Goal: Transaction & Acquisition: Book appointment/travel/reservation

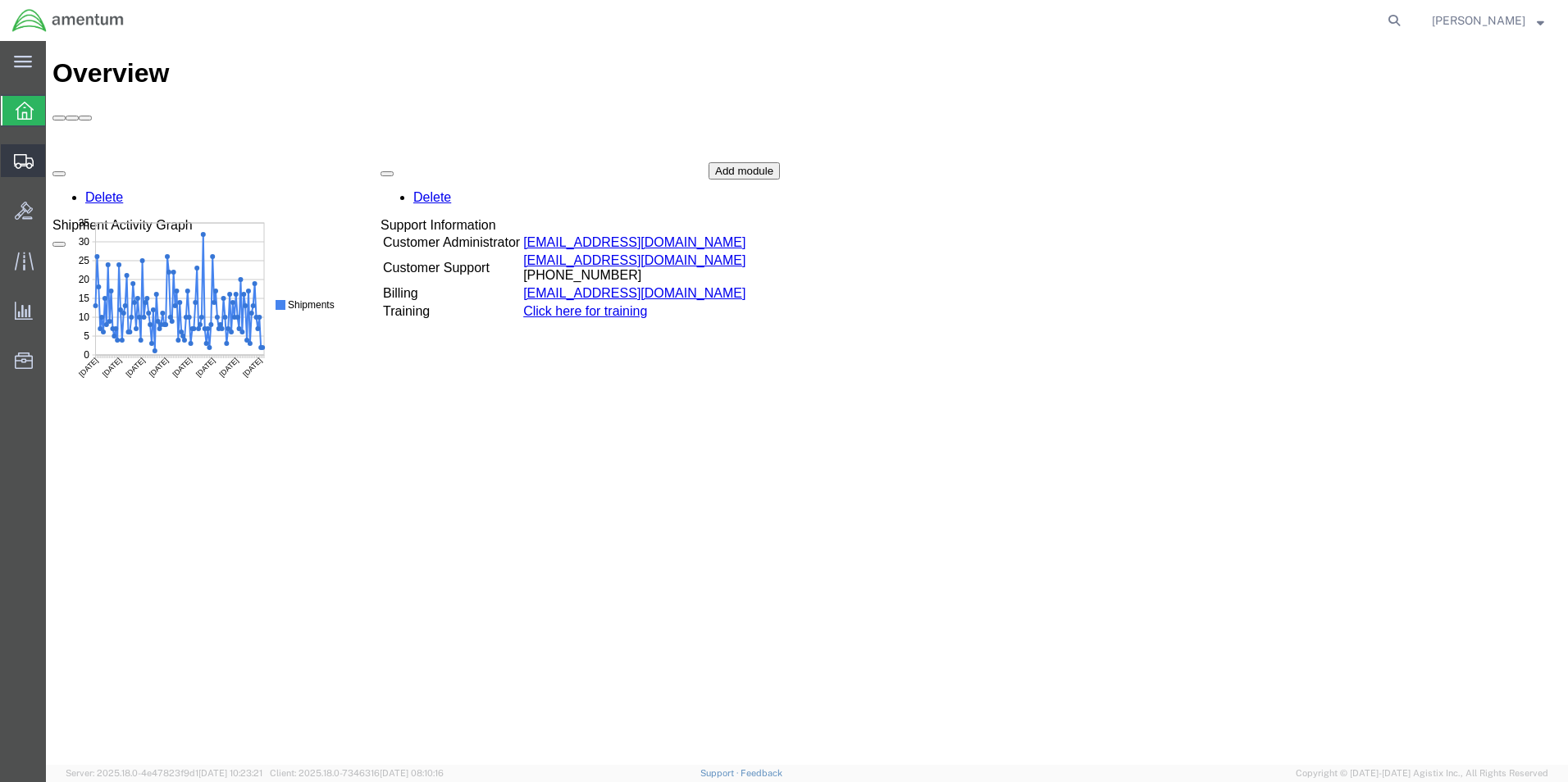
click at [20, 160] on icon at bounding box center [24, 161] width 20 height 15
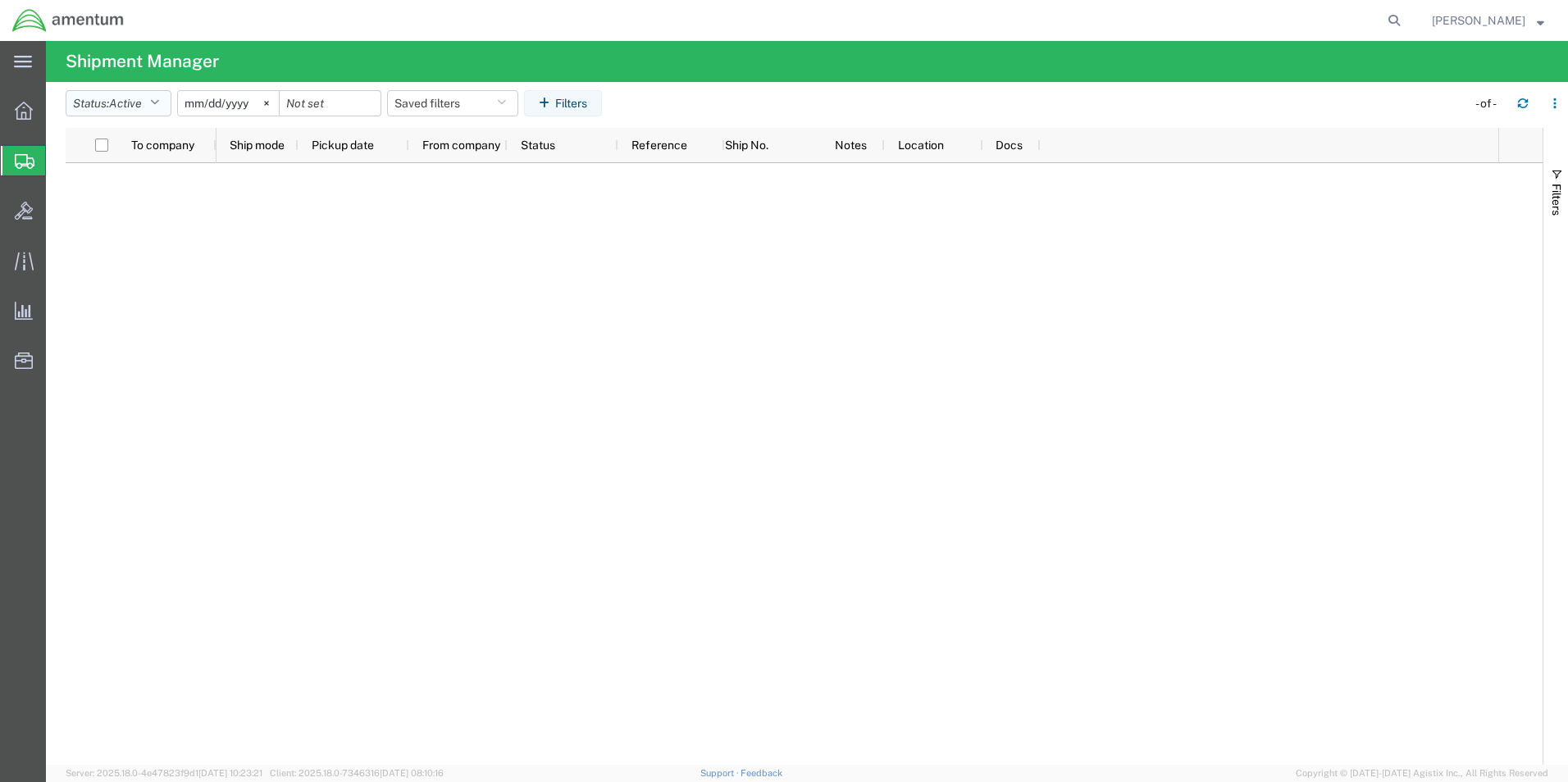
click at [159, 106] on icon "button" at bounding box center [155, 103] width 9 height 11
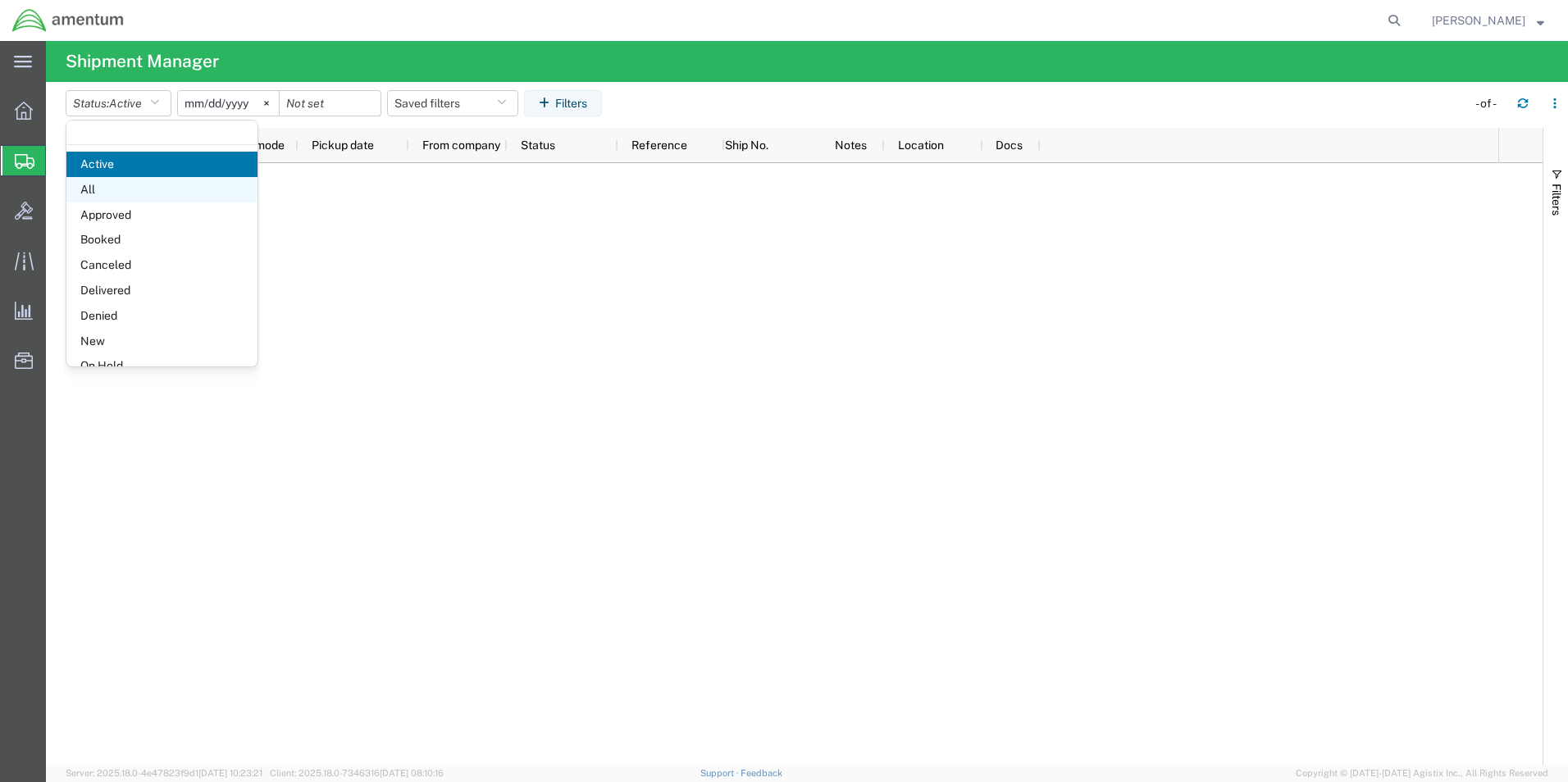
click at [140, 190] on span "All" at bounding box center [162, 190] width 191 height 25
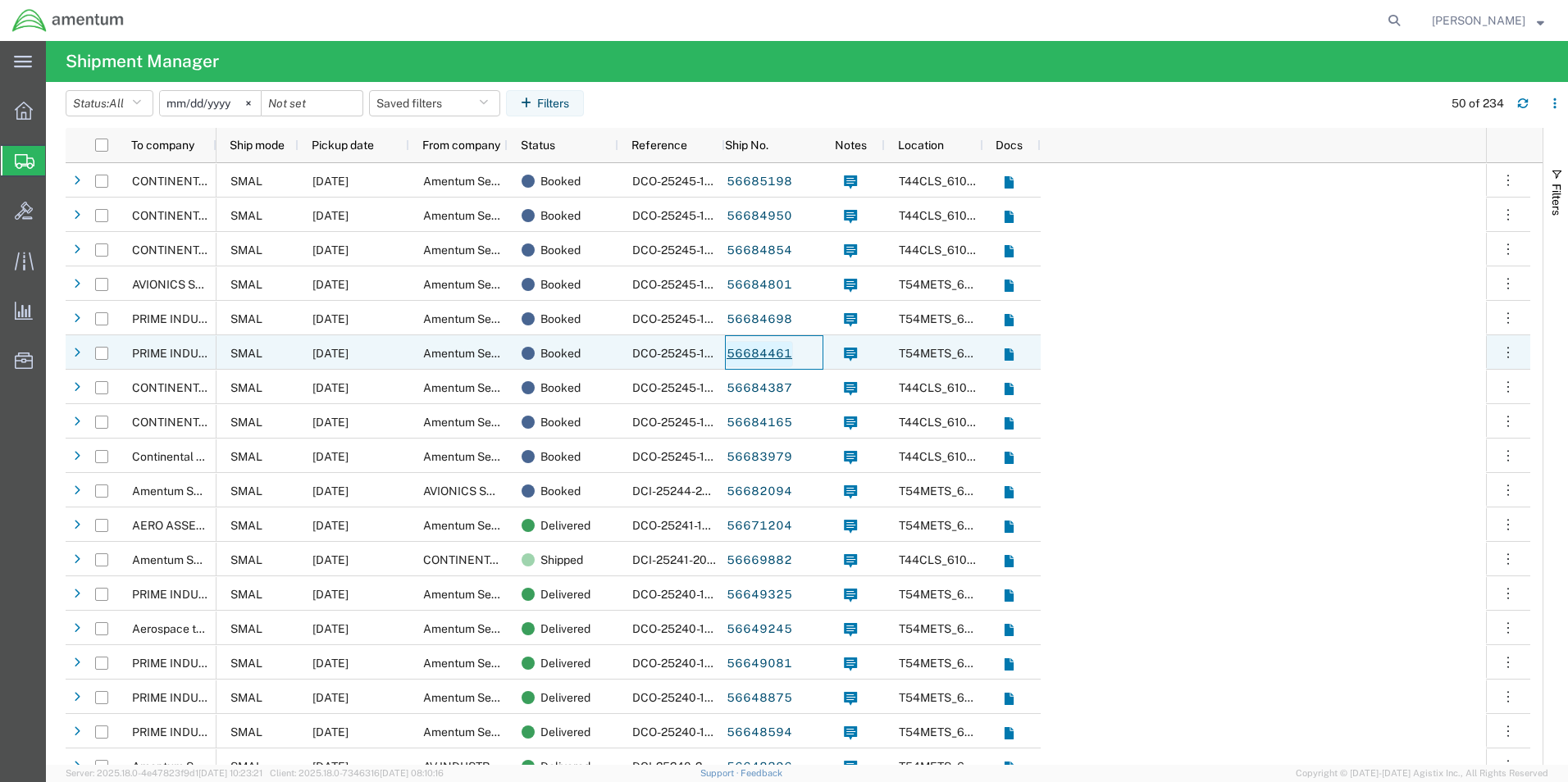
click at [756, 356] on link "56684461" at bounding box center [760, 354] width 67 height 26
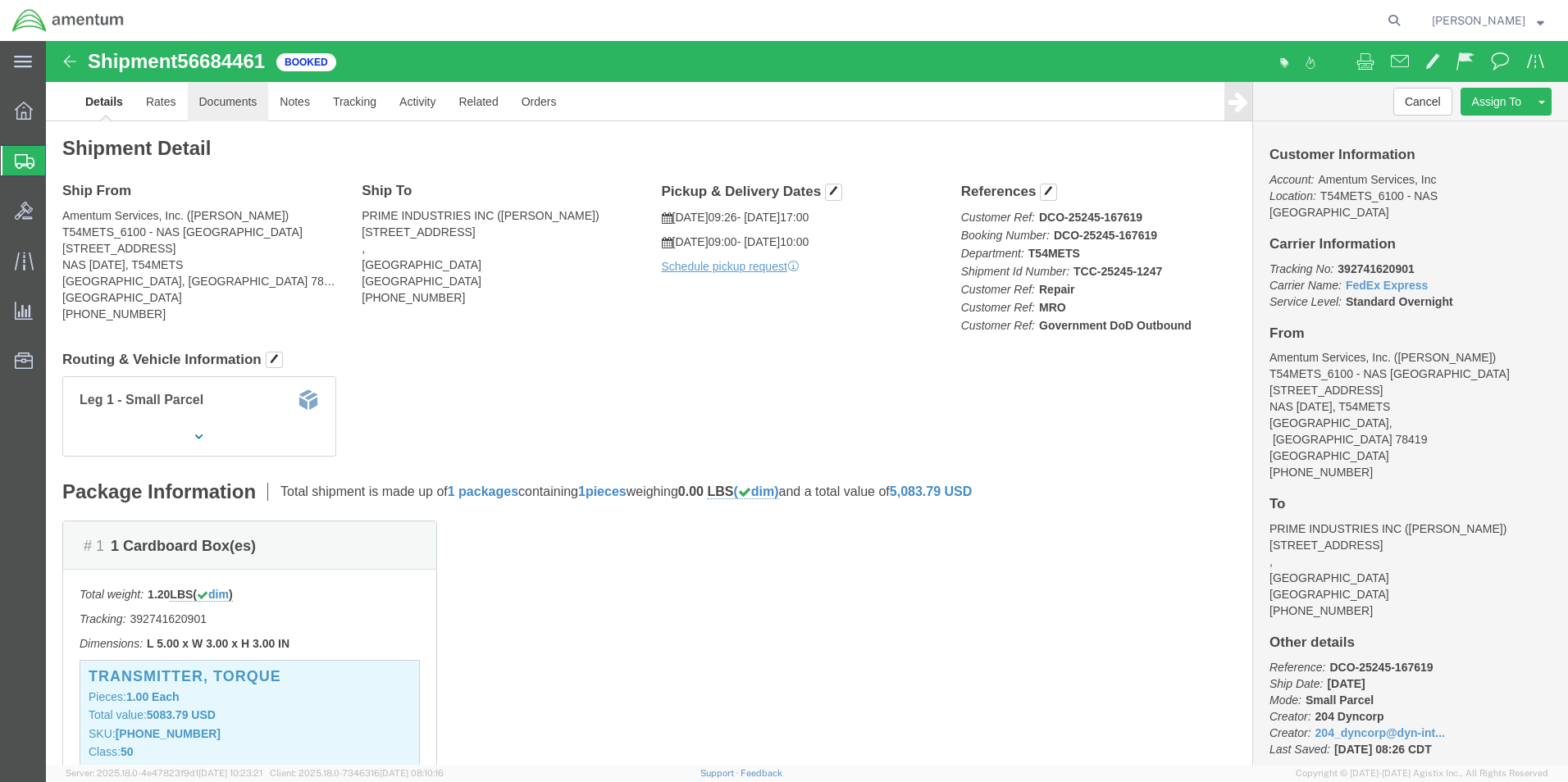
click link "Documents"
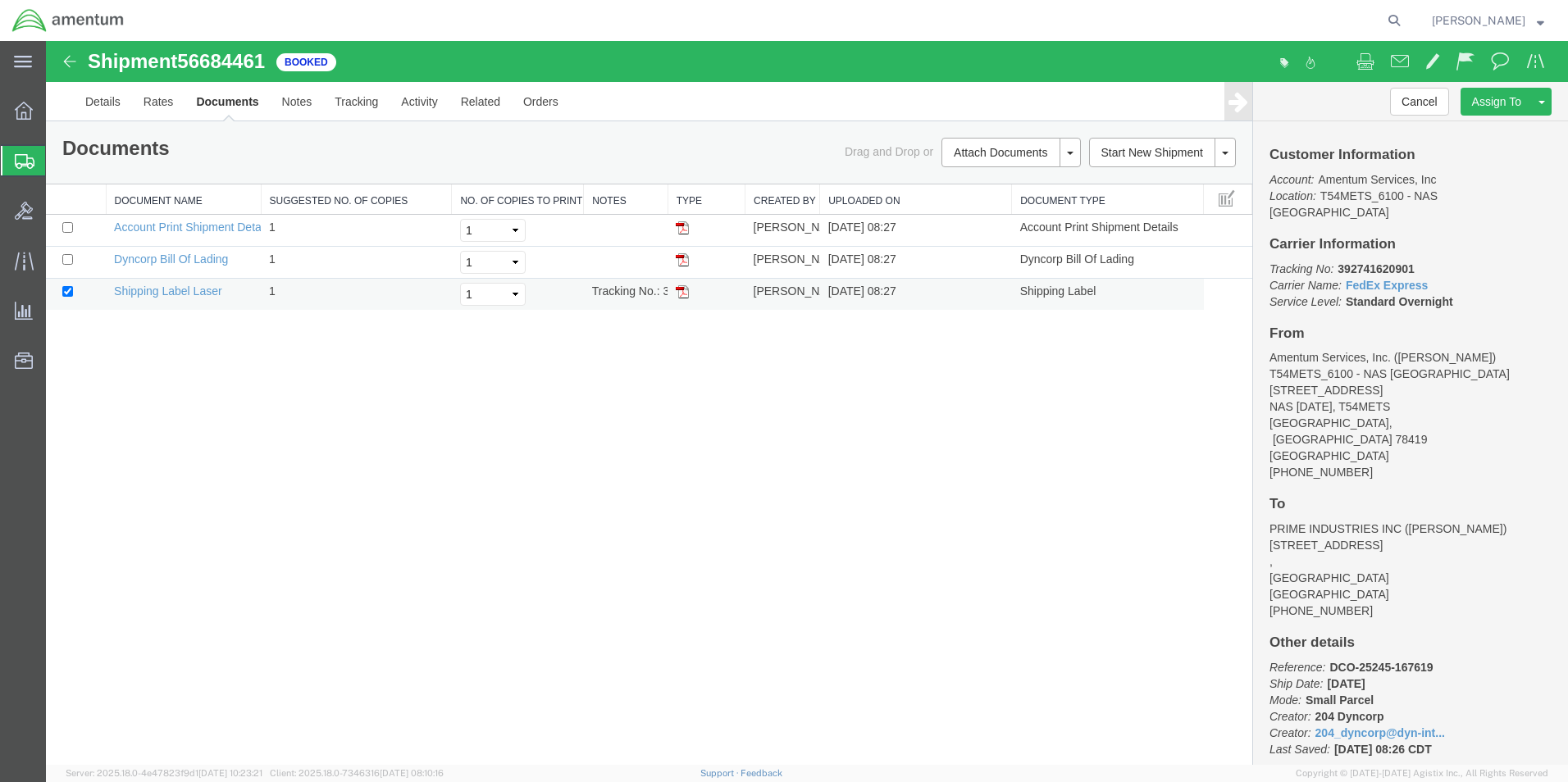
click at [685, 295] on img at bounding box center [682, 292] width 13 height 13
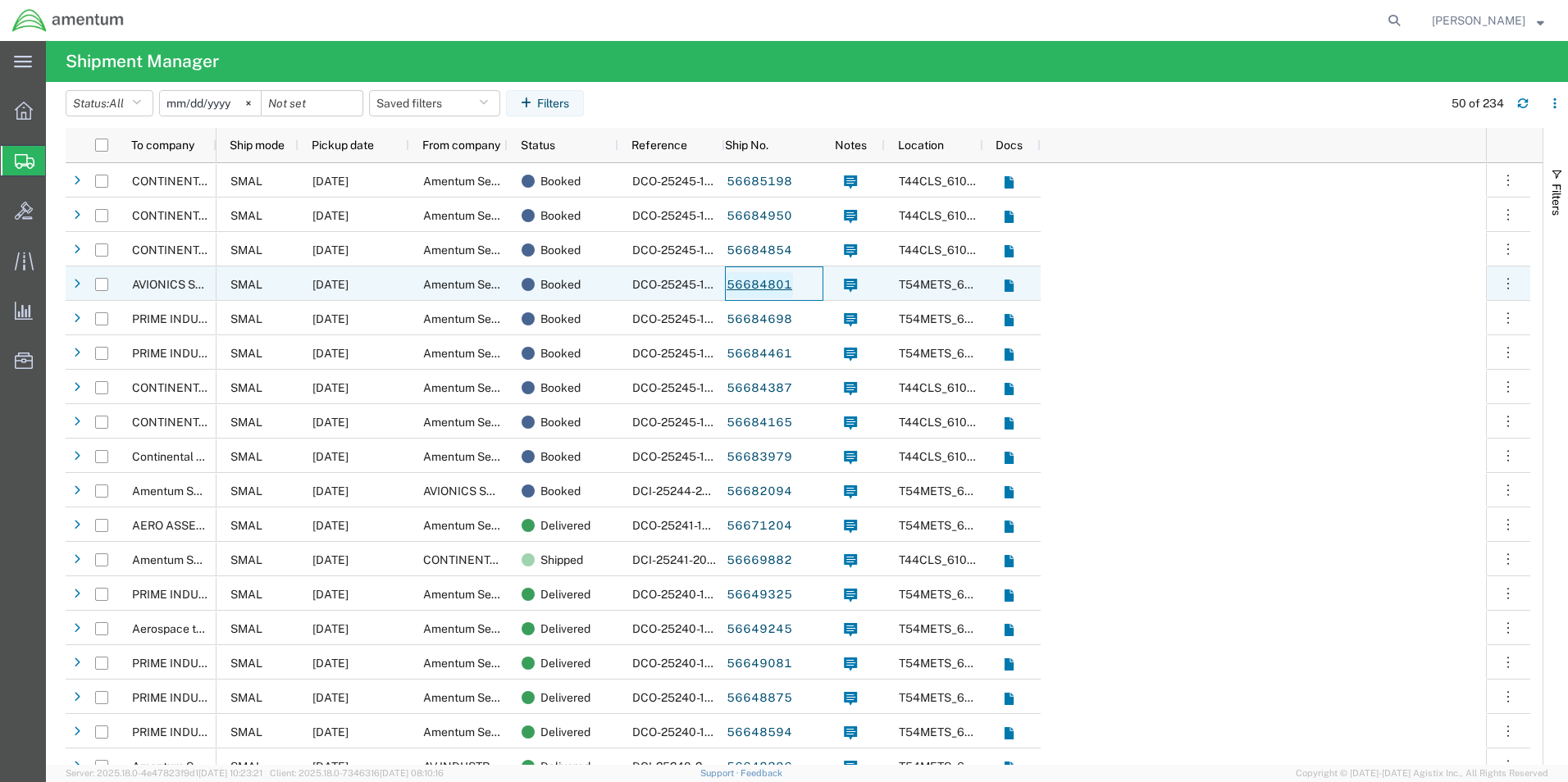
click at [777, 283] on link "56684801" at bounding box center [760, 286] width 67 height 26
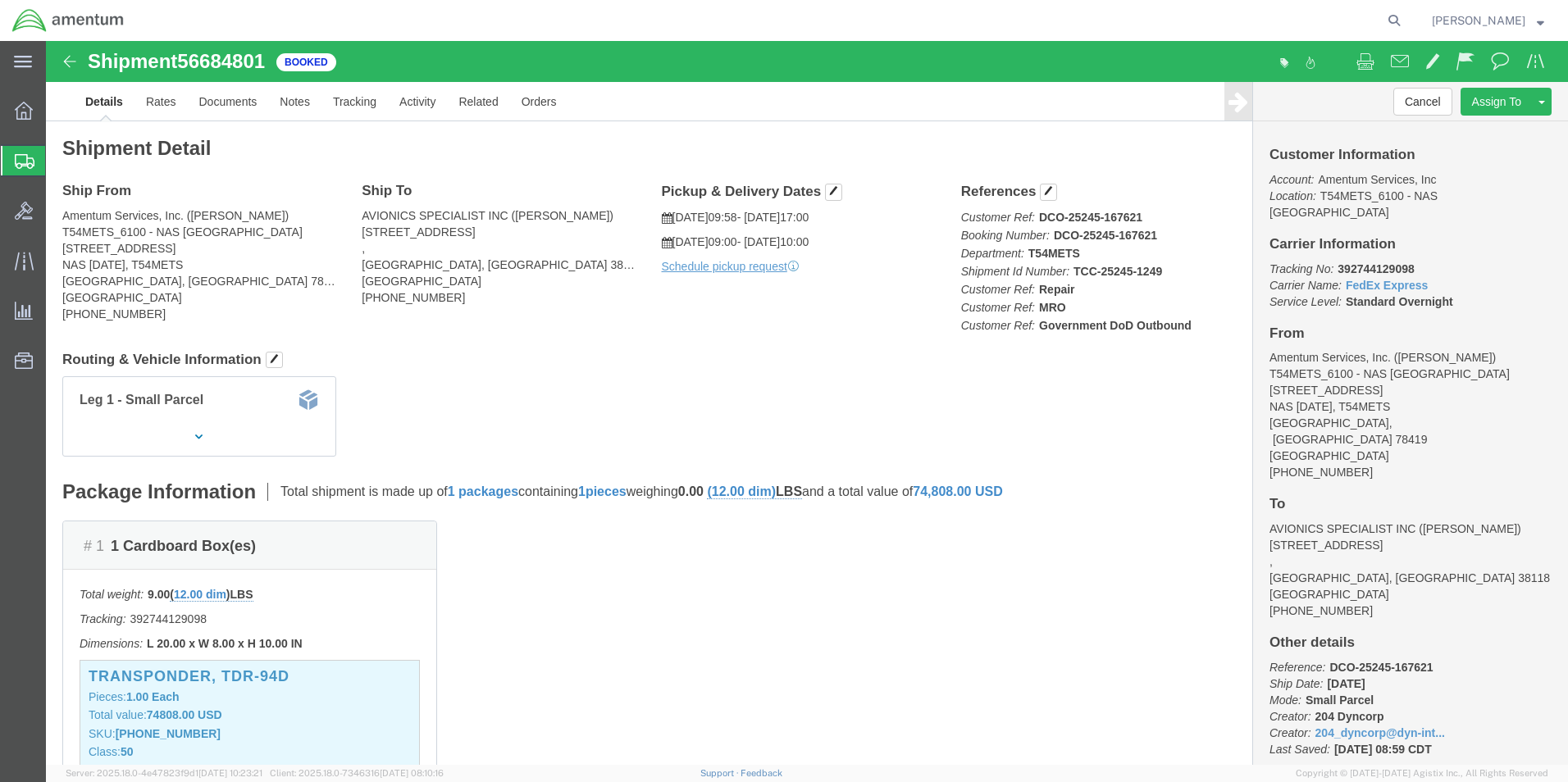
click img
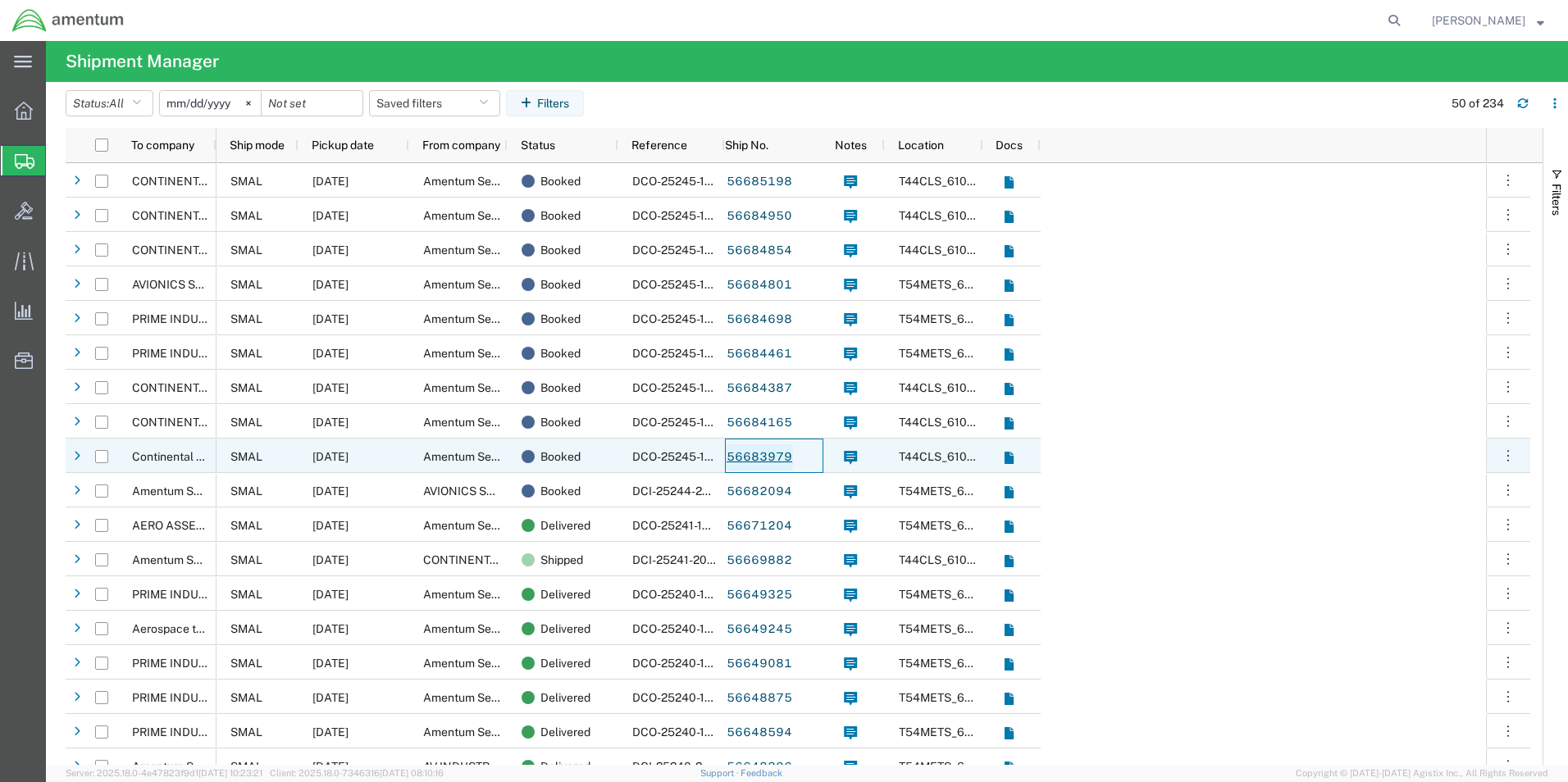
click at [753, 453] on link "56683979" at bounding box center [760, 458] width 67 height 26
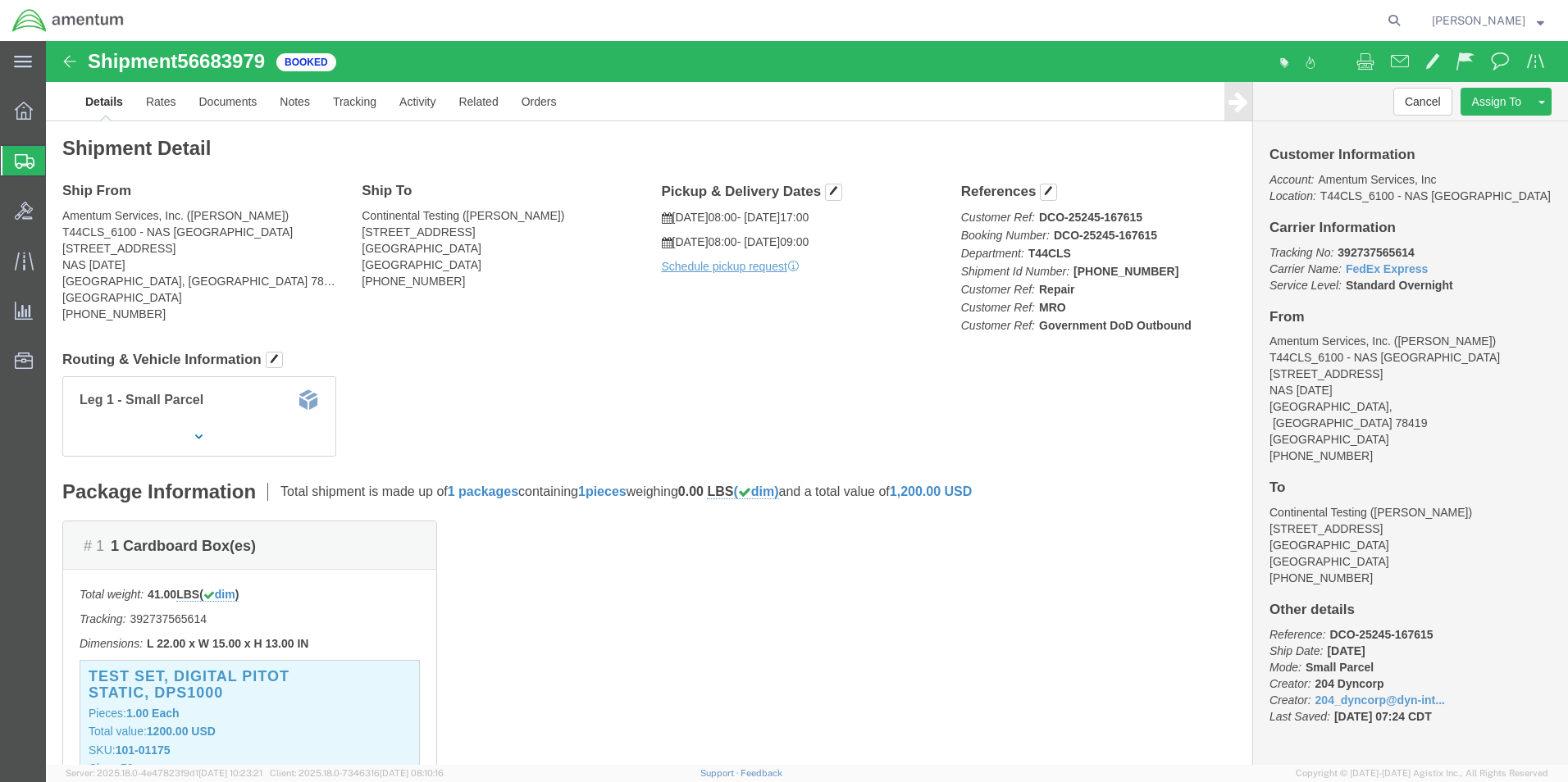
click img
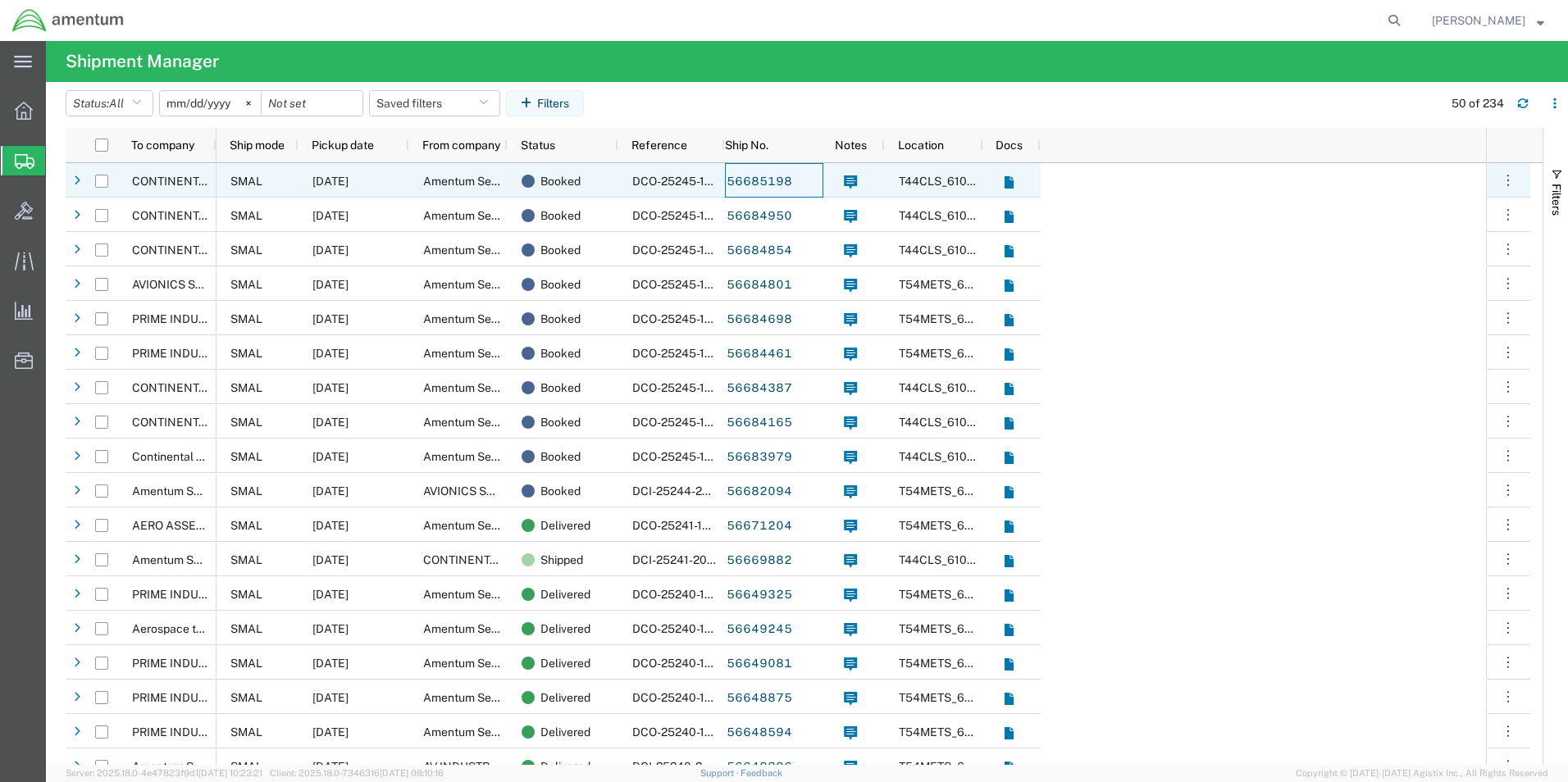
click at [725, 180] on div "56685198" at bounding box center [774, 180] width 99 height 34
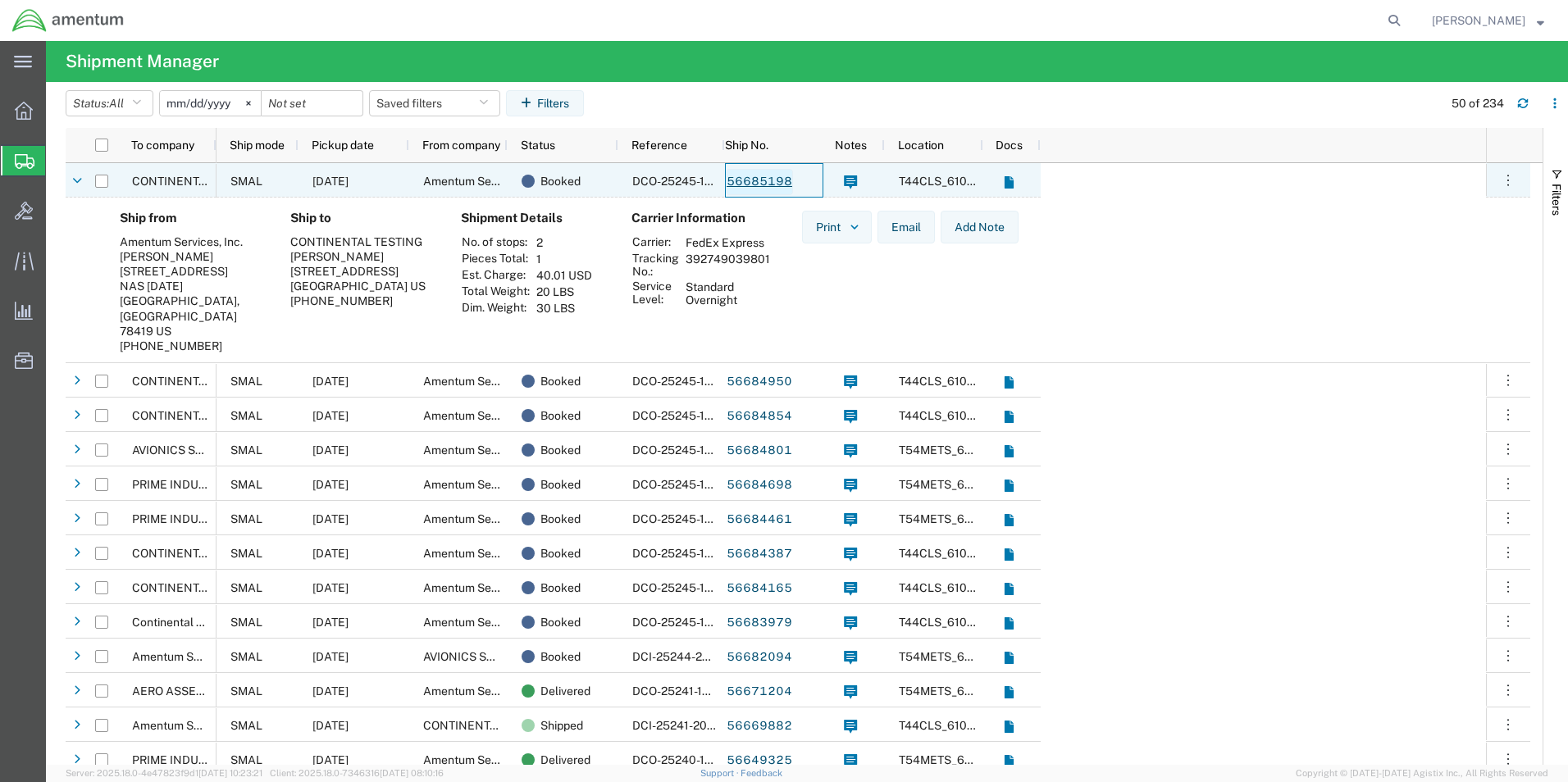
click at [750, 179] on link "56685198" at bounding box center [760, 182] width 67 height 26
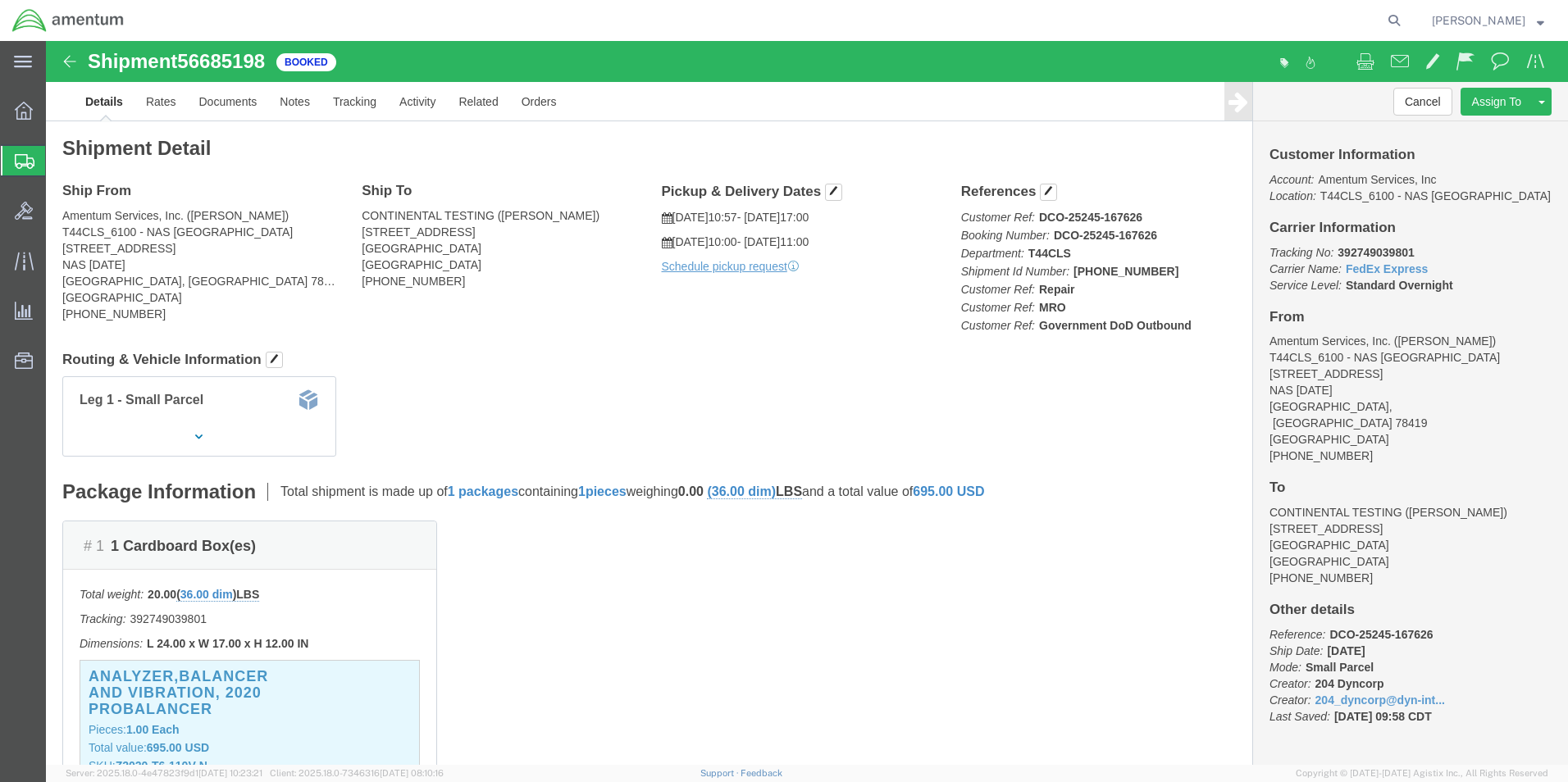
click img
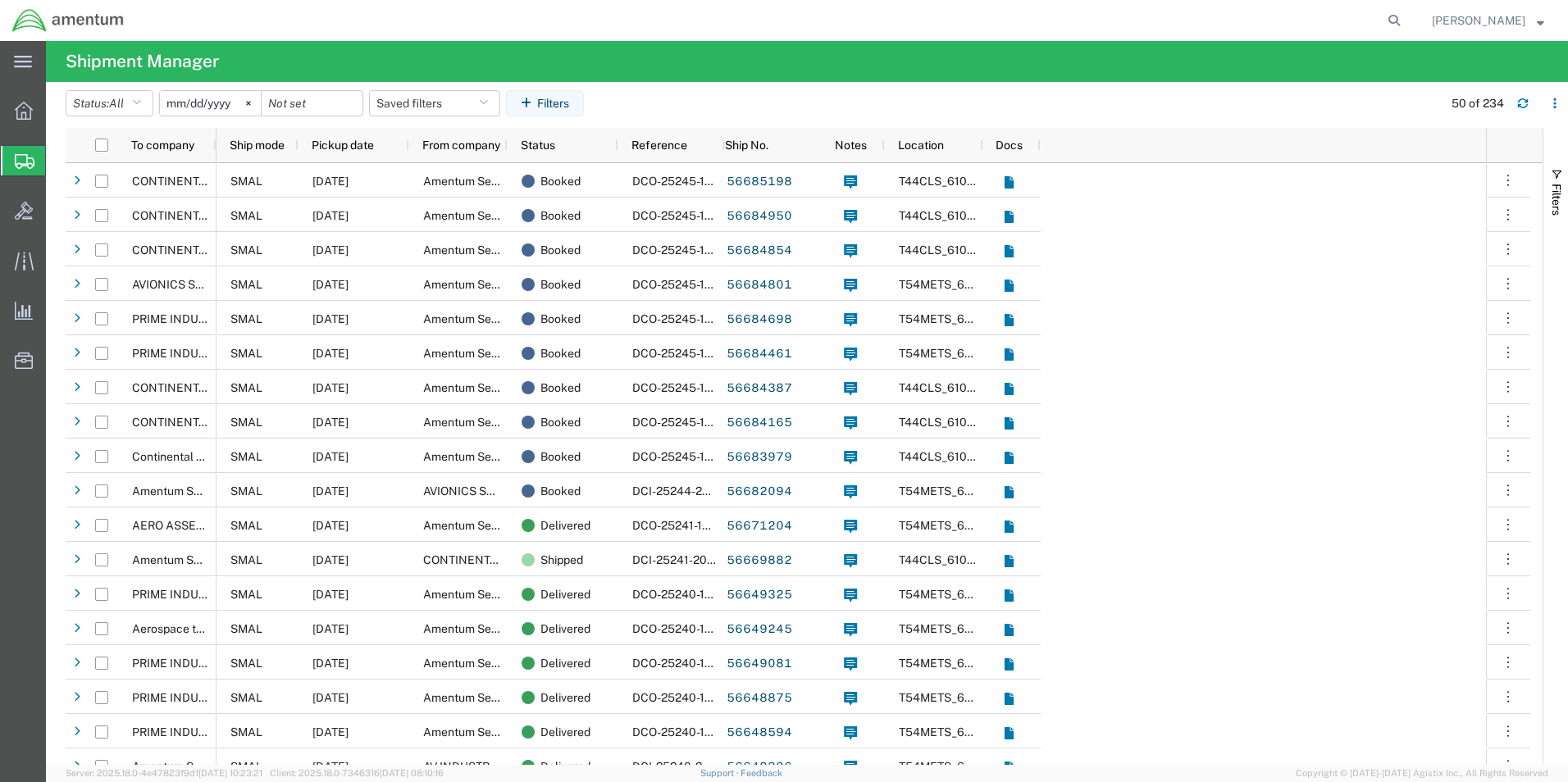
click at [24, 167] on icon at bounding box center [24, 161] width 20 height 15
click at [10, 163] on div at bounding box center [24, 161] width 46 height 30
click at [18, 159] on icon at bounding box center [24, 161] width 20 height 15
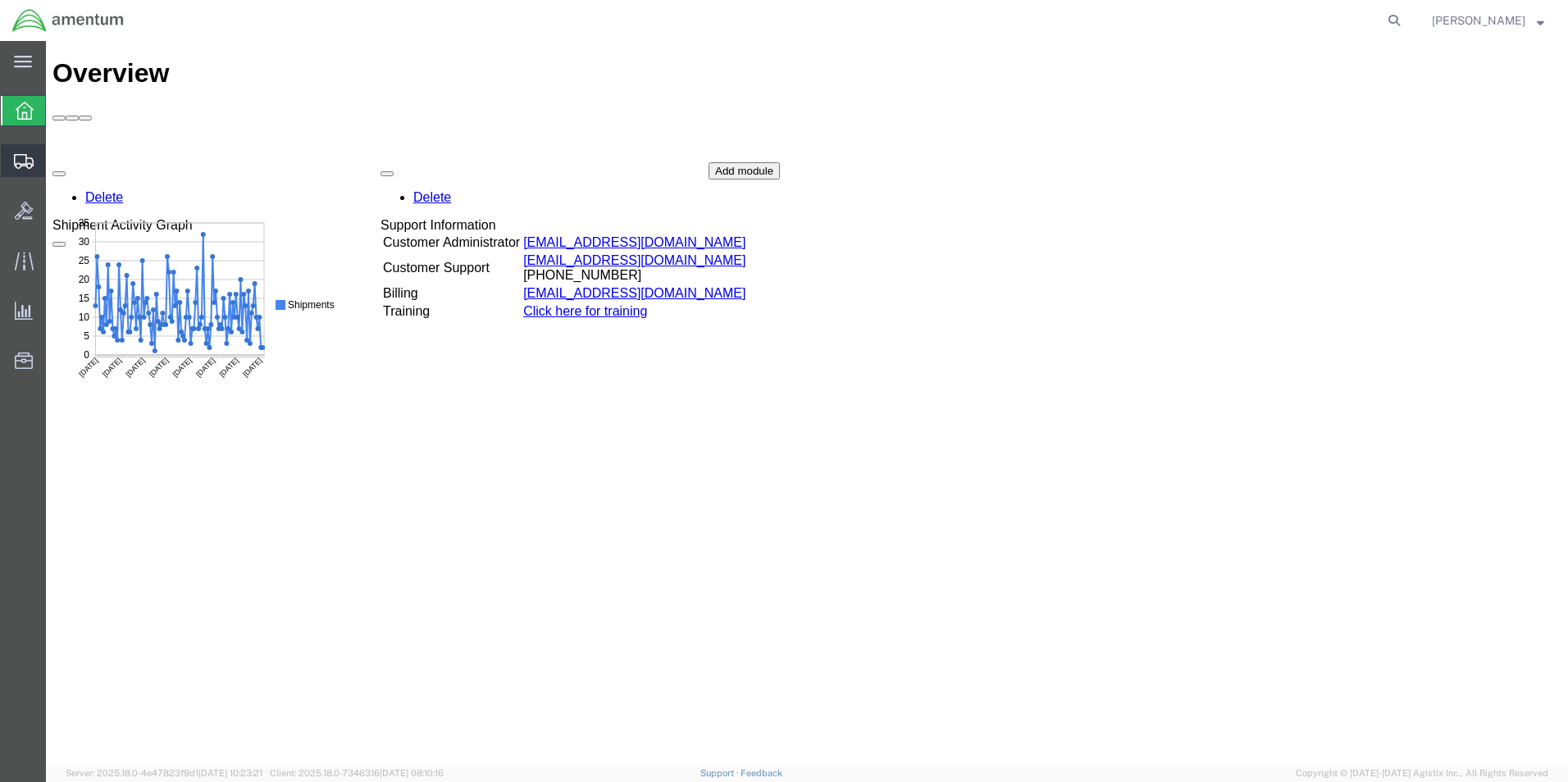
click at [18, 166] on icon at bounding box center [24, 161] width 20 height 15
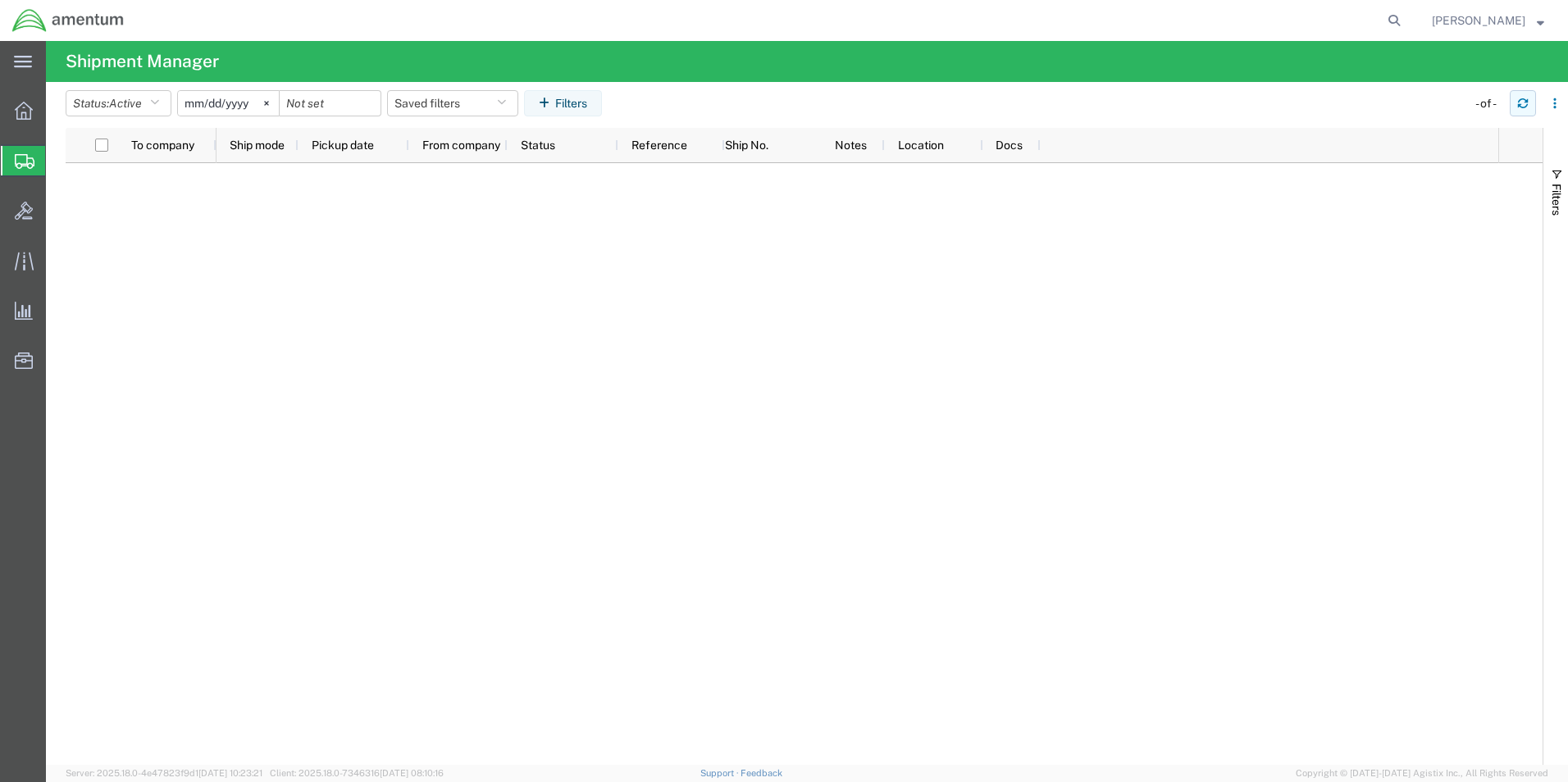
click at [1523, 106] on icon "button" at bounding box center [1523, 103] width 11 height 11
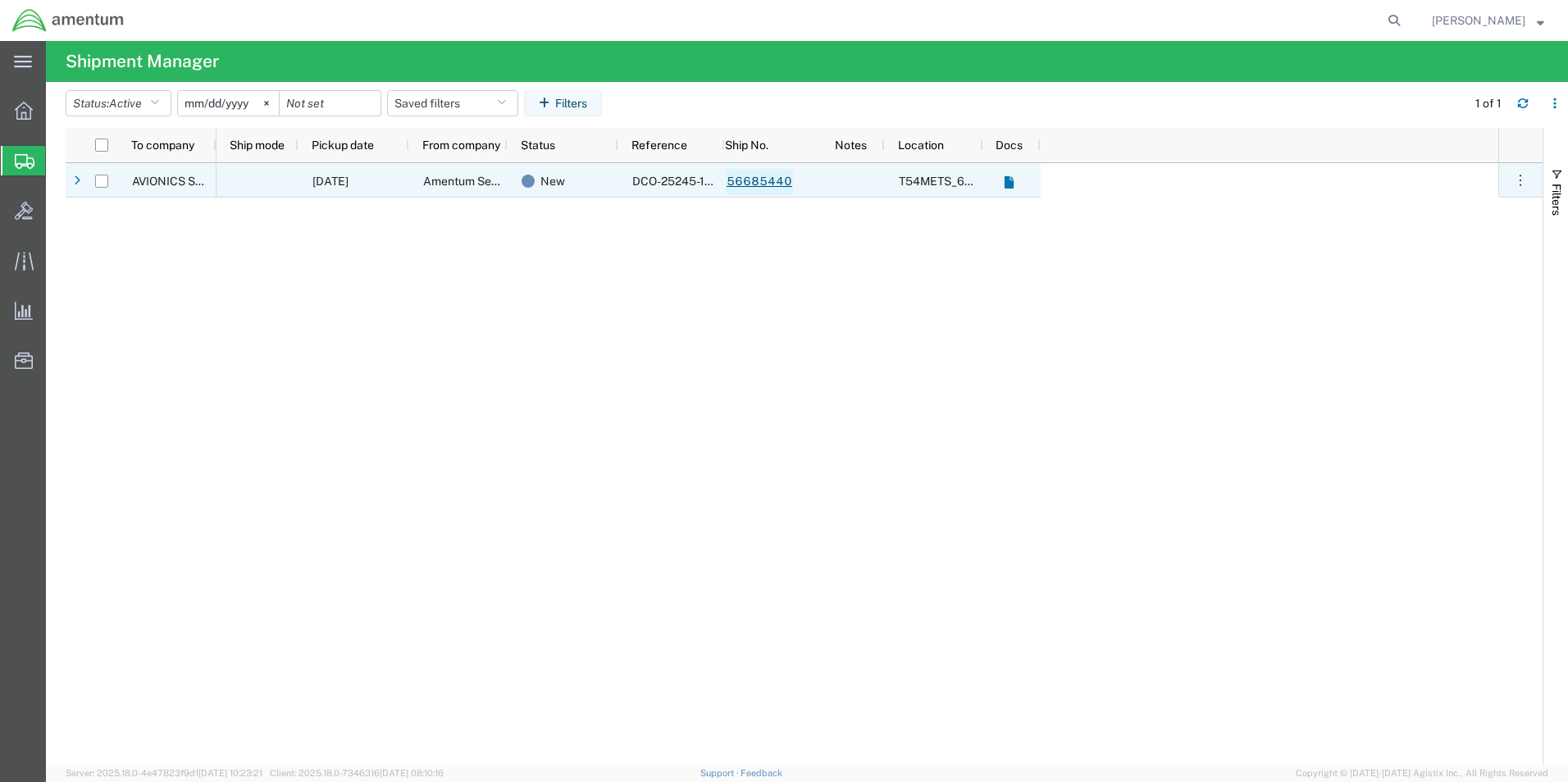
click at [768, 186] on link "56685440" at bounding box center [760, 182] width 67 height 26
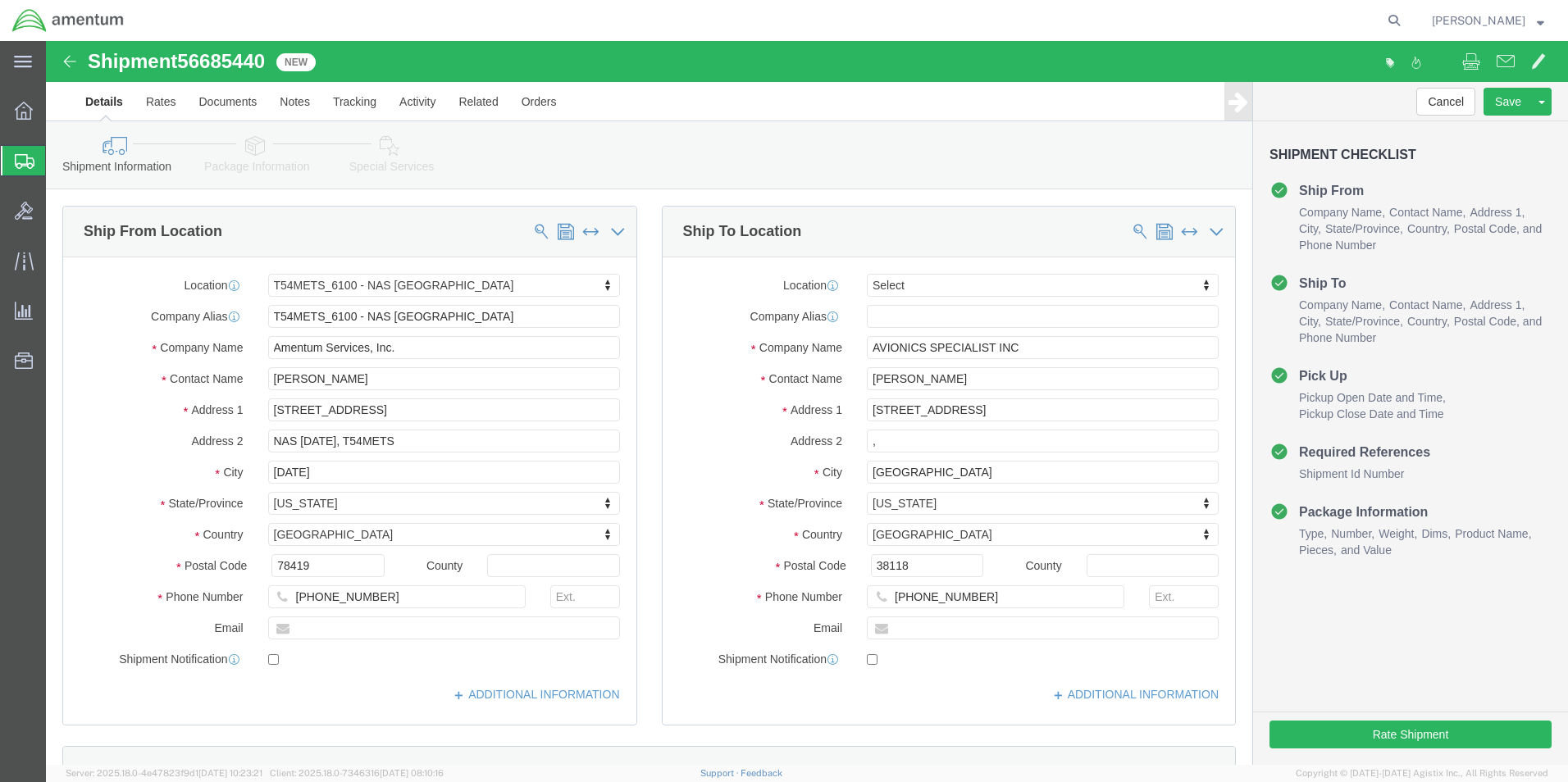
select select "67191"
select select
click button "Rate Shipment"
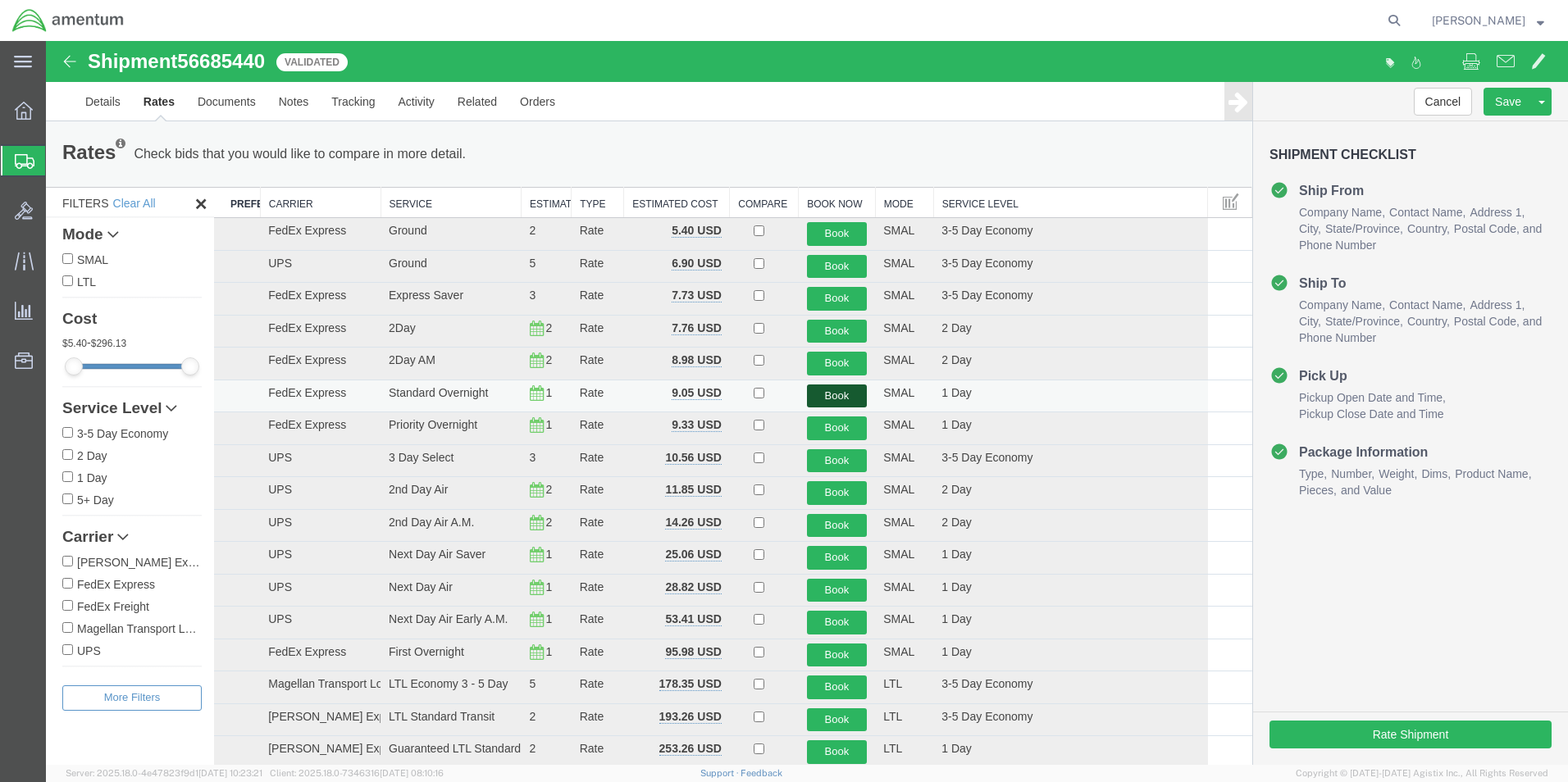
click at [834, 398] on button "Book" at bounding box center [836, 396] width 60 height 24
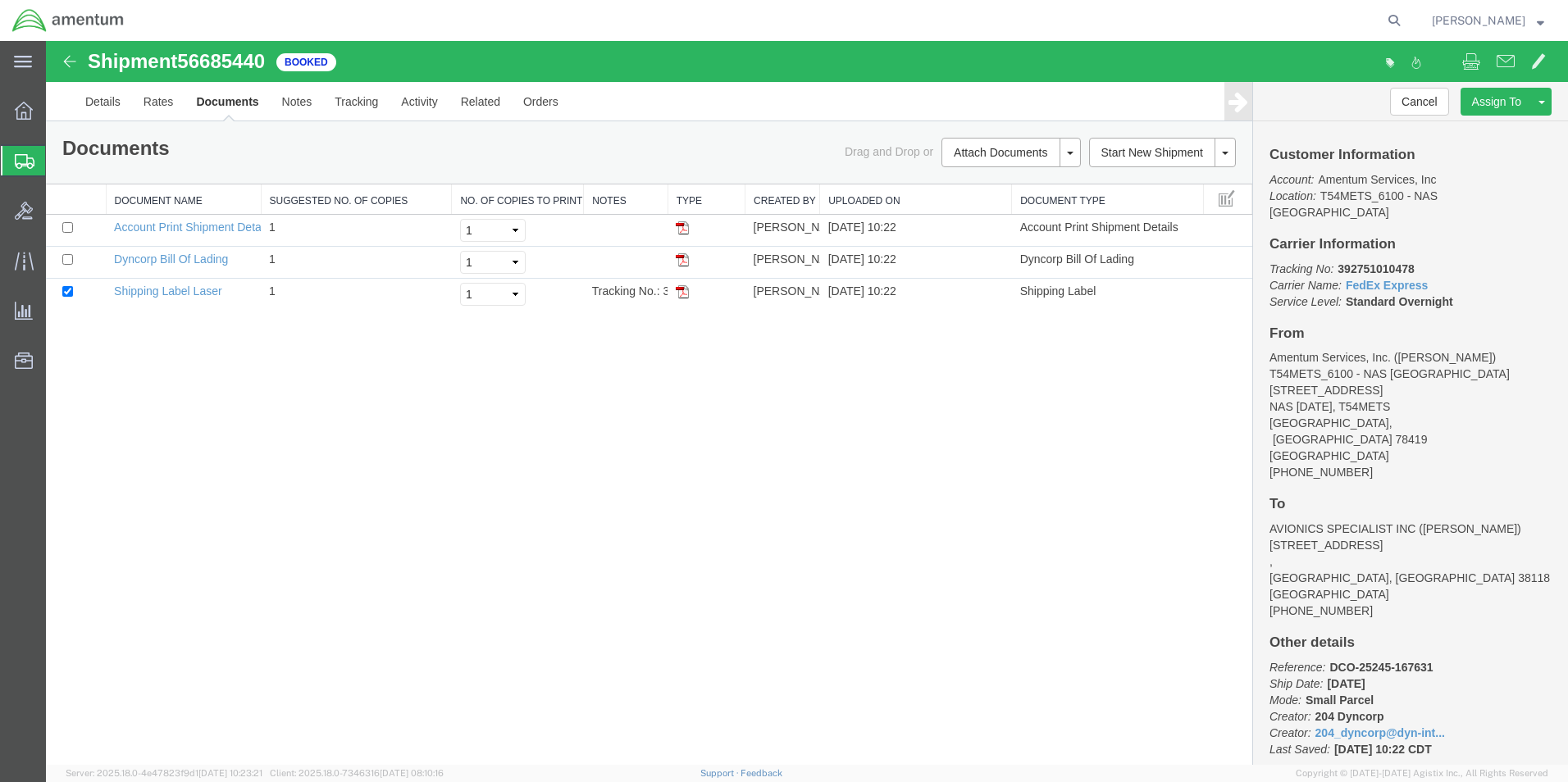
drag, startPoint x: 683, startPoint y: 289, endPoint x: 852, endPoint y: 470, distance: 247.6
click at [683, 289] on img at bounding box center [682, 292] width 13 height 13
click at [24, 156] on icon at bounding box center [24, 161] width 20 height 15
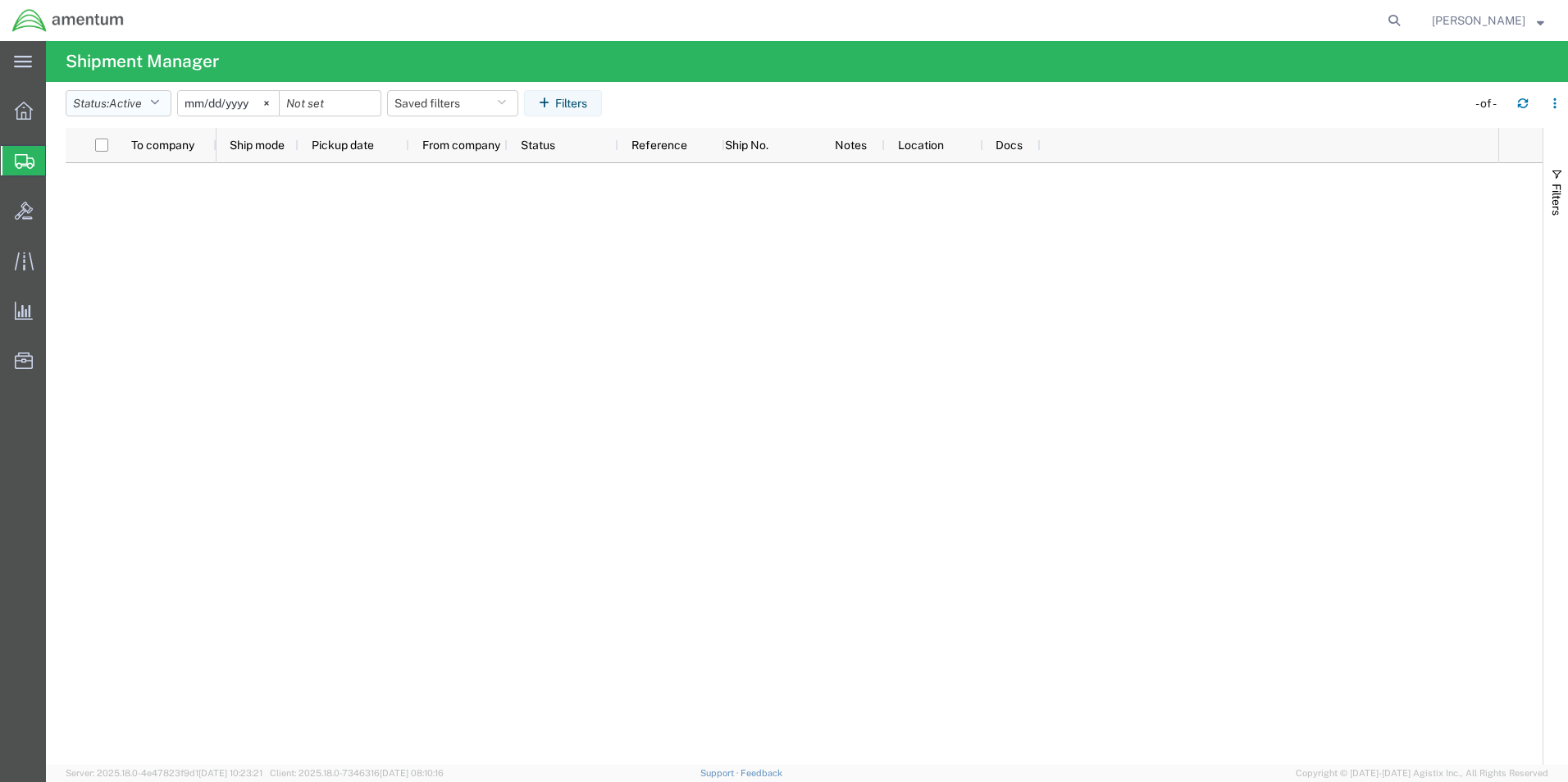
click at [156, 102] on icon "button" at bounding box center [155, 103] width 9 height 11
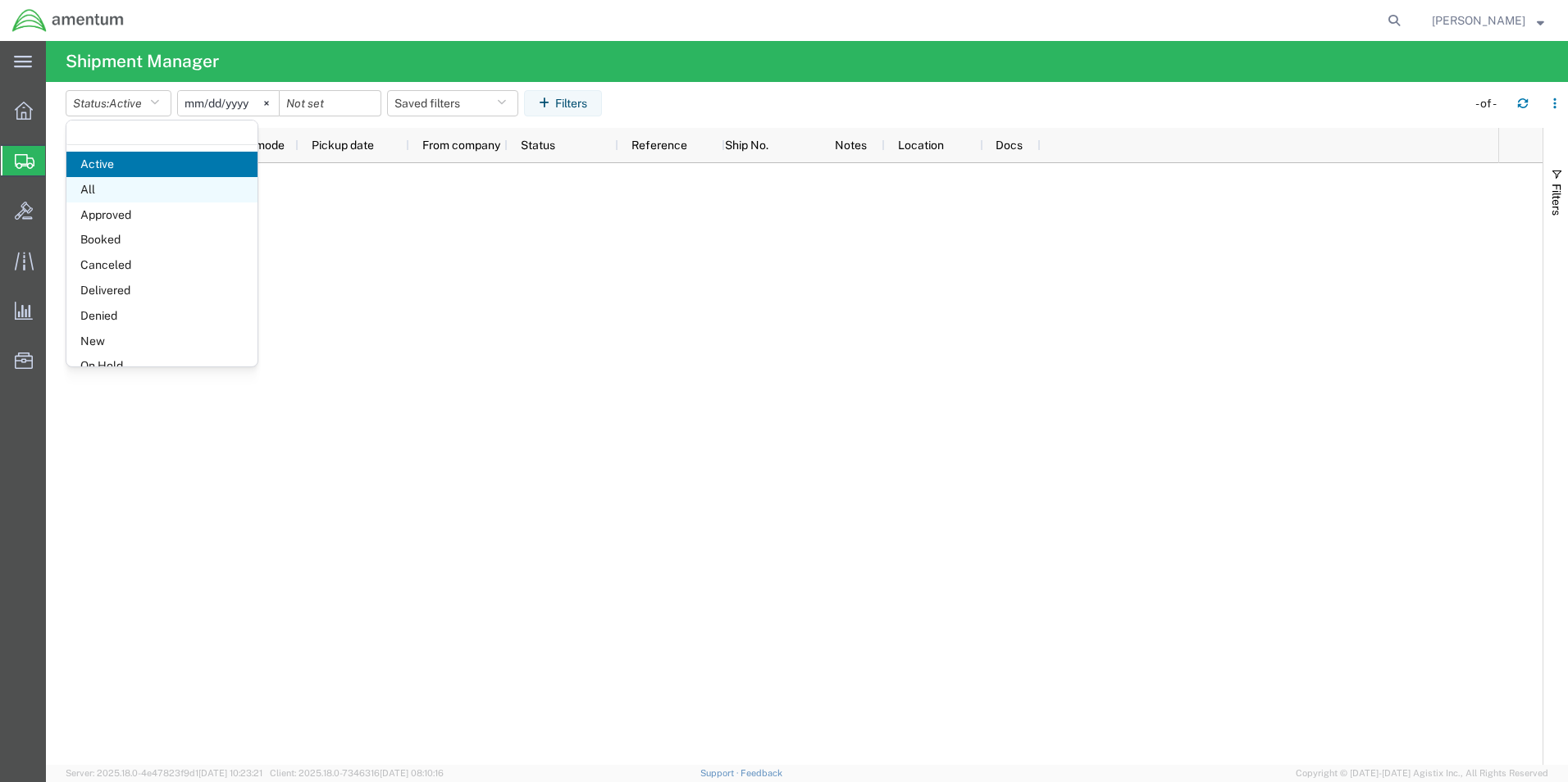
click at [135, 189] on span "All" at bounding box center [162, 190] width 191 height 25
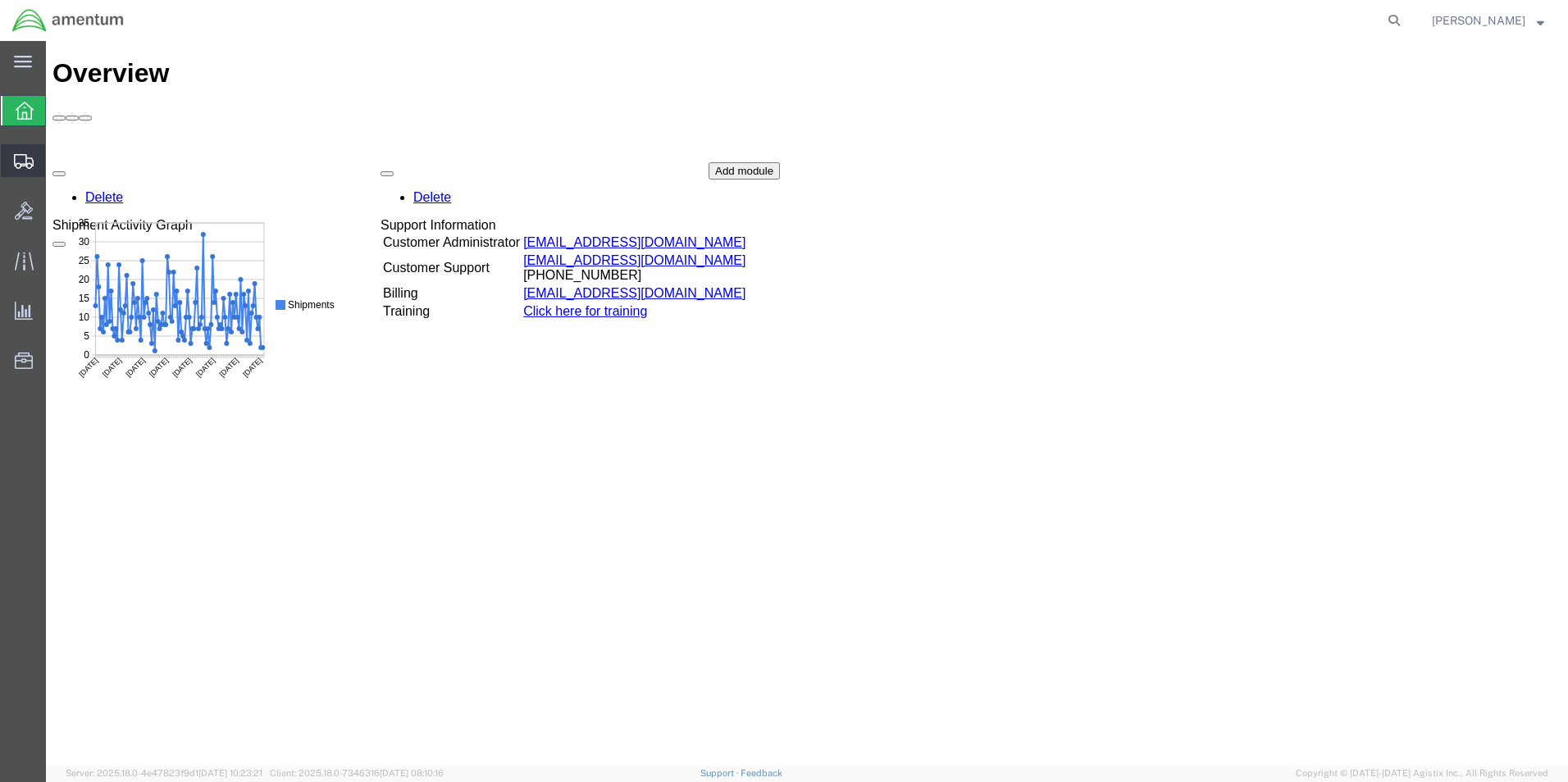
click at [19, 163] on icon at bounding box center [24, 161] width 20 height 15
